Goal: Share content

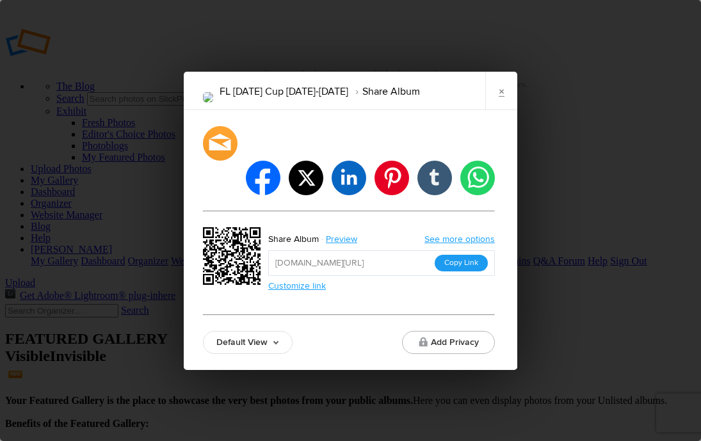
click at [474, 255] on button "Copy Link" at bounding box center [461, 263] width 53 height 17
